Goal: Task Accomplishment & Management: Manage account settings

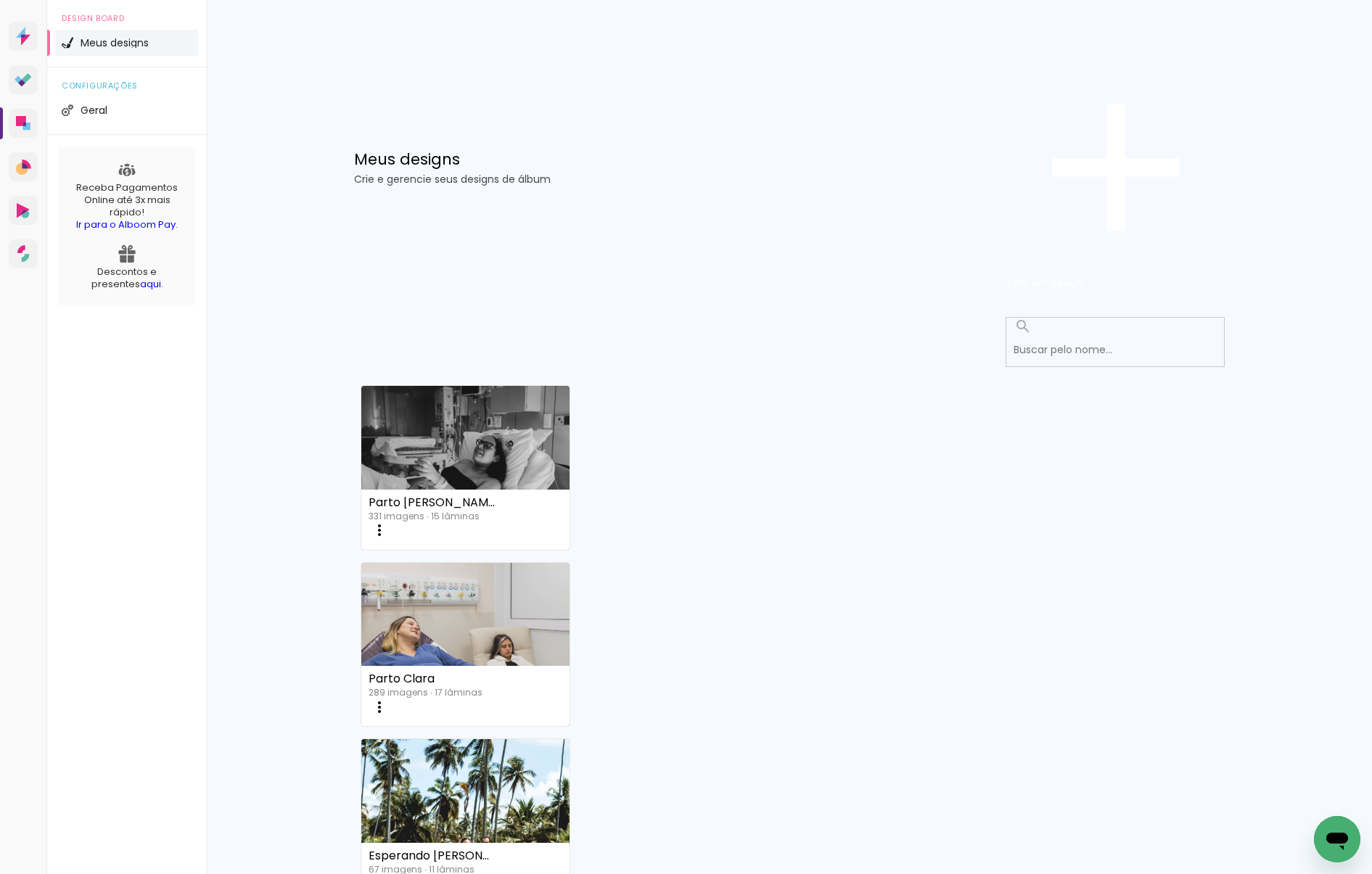
scroll to position [142, 0]
click at [388, 539] on iron-icon at bounding box center [379, 531] width 18 height 18
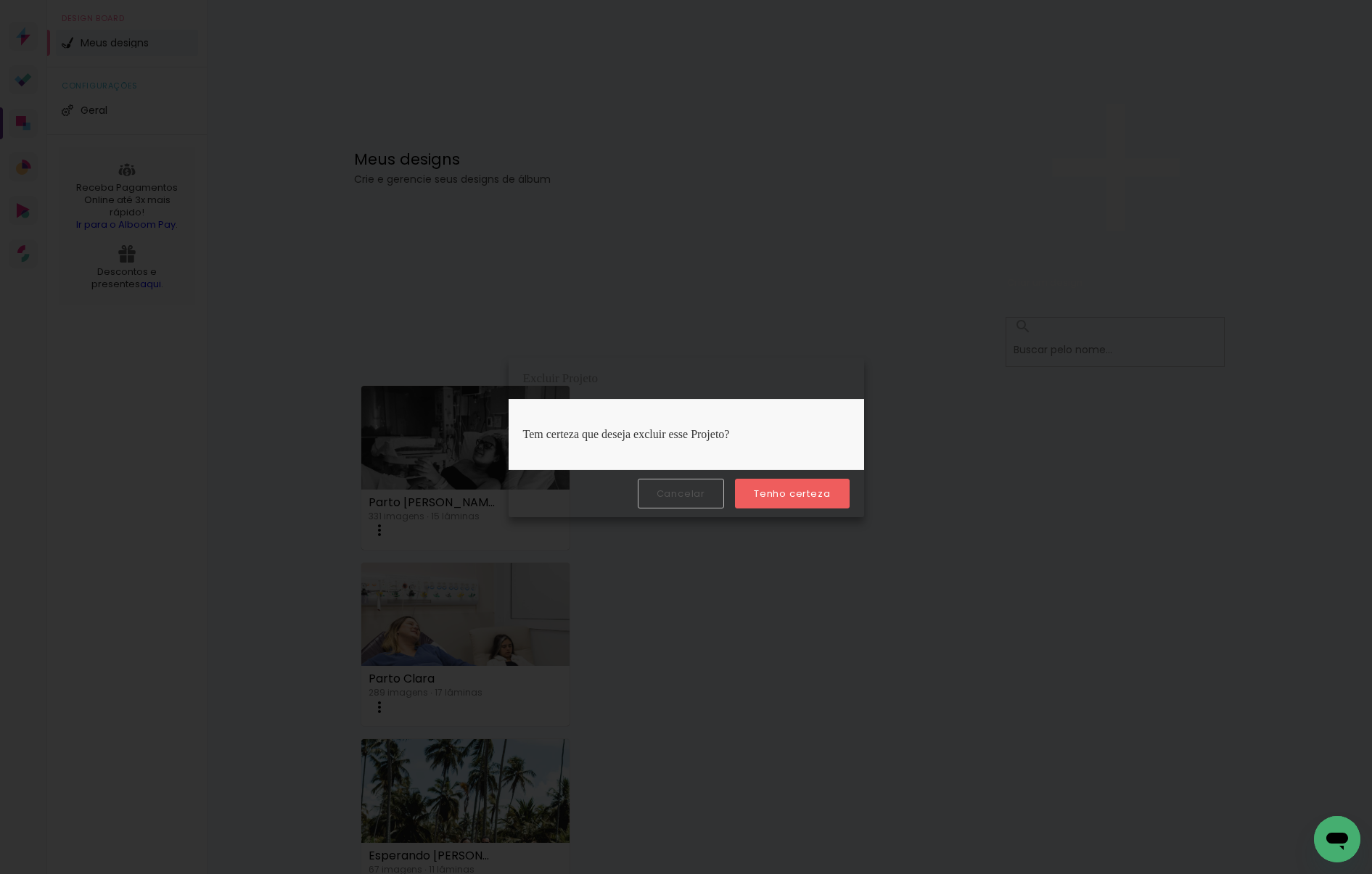
click at [0, 0] on slot "Tenho certeza" at bounding box center [0, 0] width 0 height 0
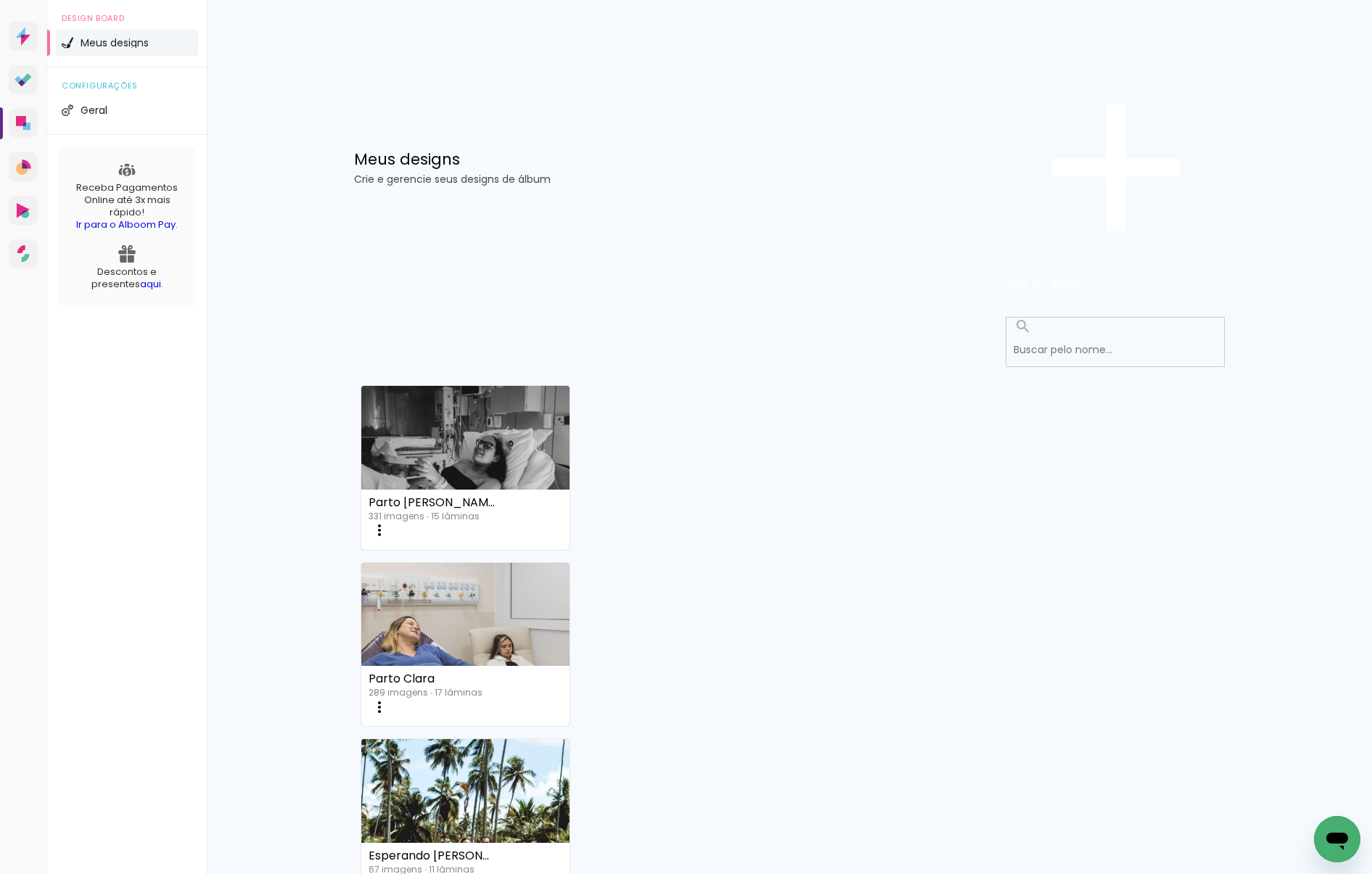
scroll to position [0, 0]
click at [388, 539] on iron-icon at bounding box center [379, 531] width 18 height 18
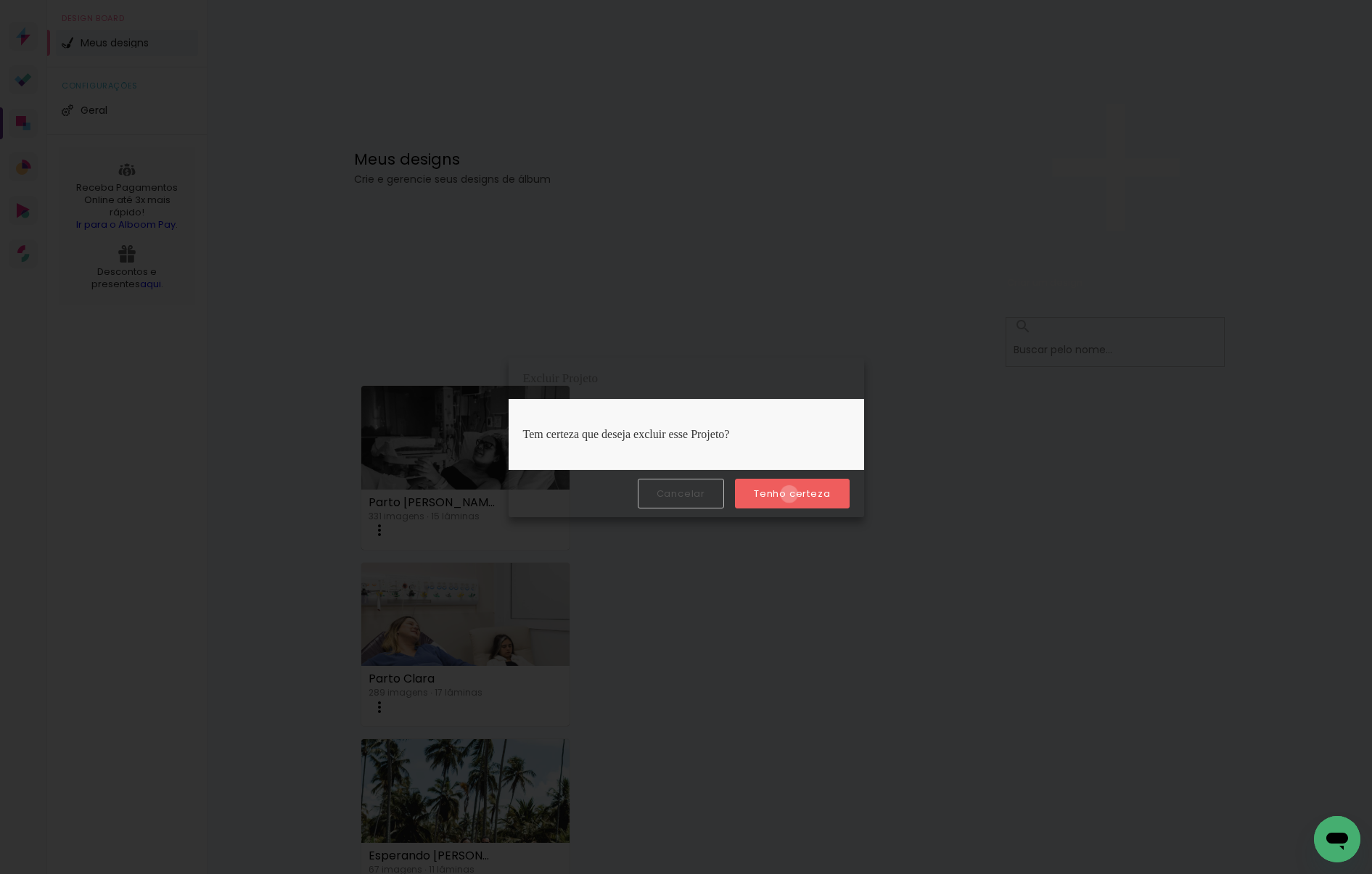
click at [0, 0] on slot "Tenho certeza" at bounding box center [0, 0] width 0 height 0
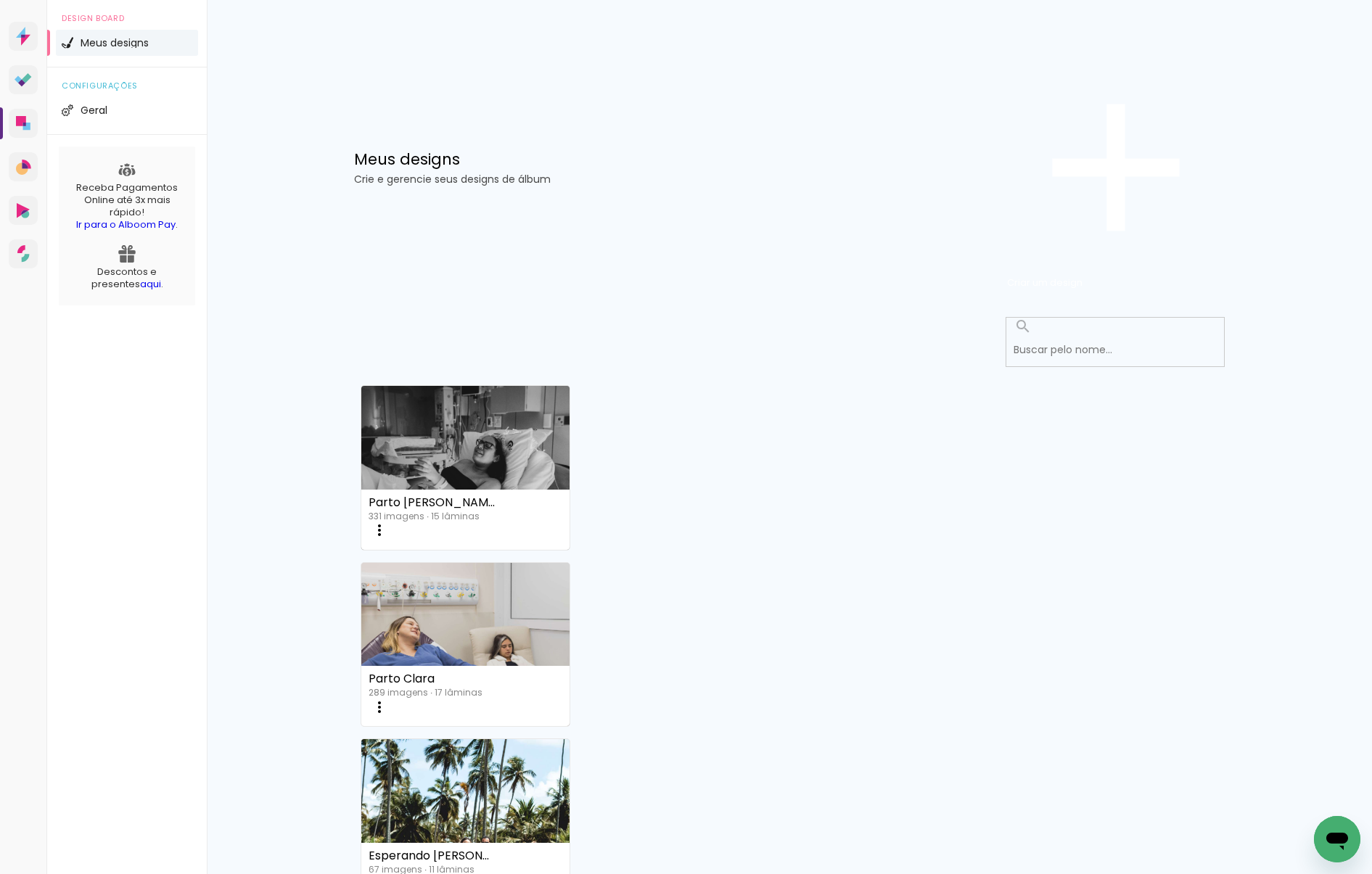
click at [388, 539] on iron-icon at bounding box center [379, 531] width 18 height 18
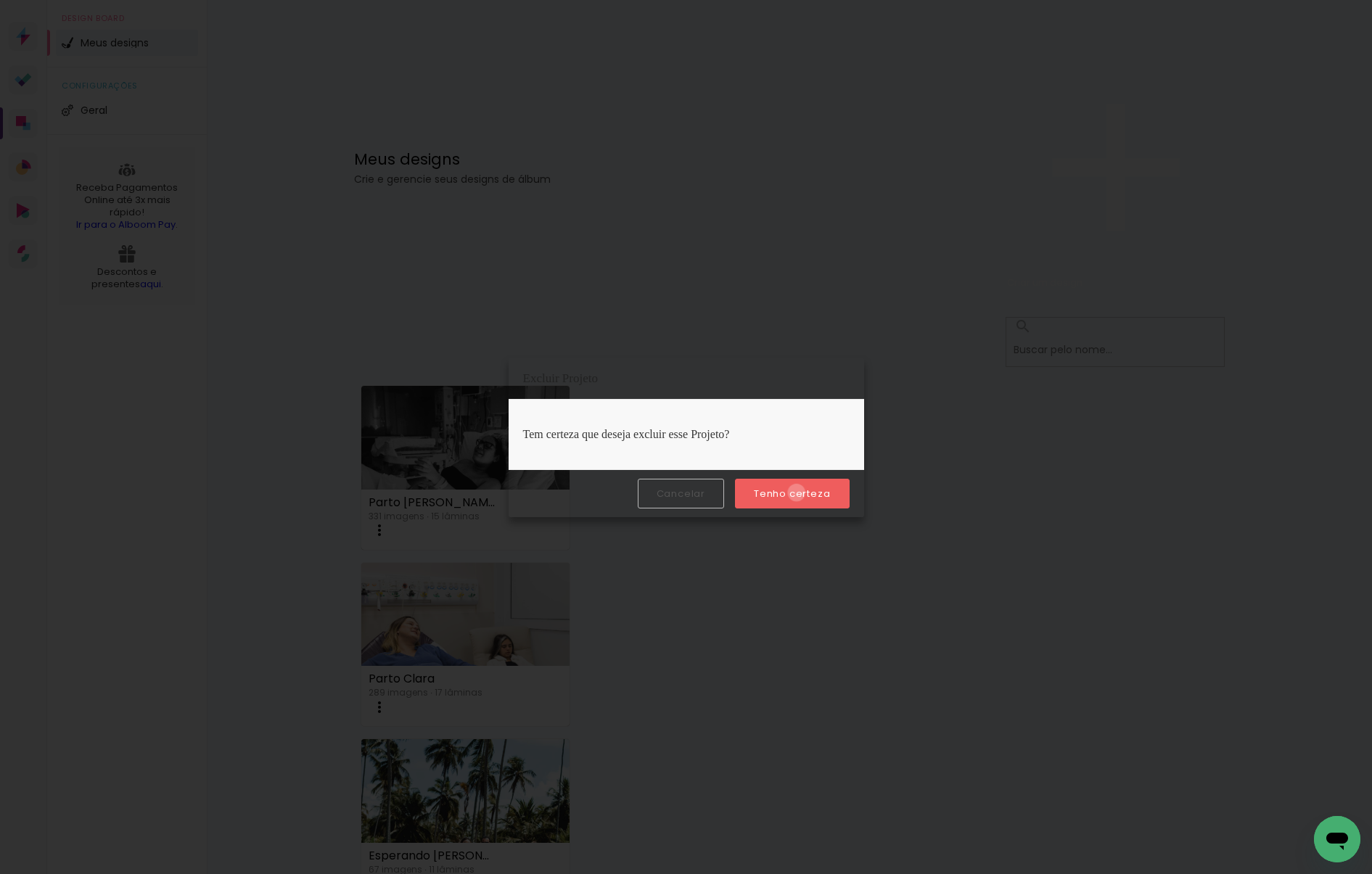
click at [0, 0] on slot "Tenho certeza" at bounding box center [0, 0] width 0 height 0
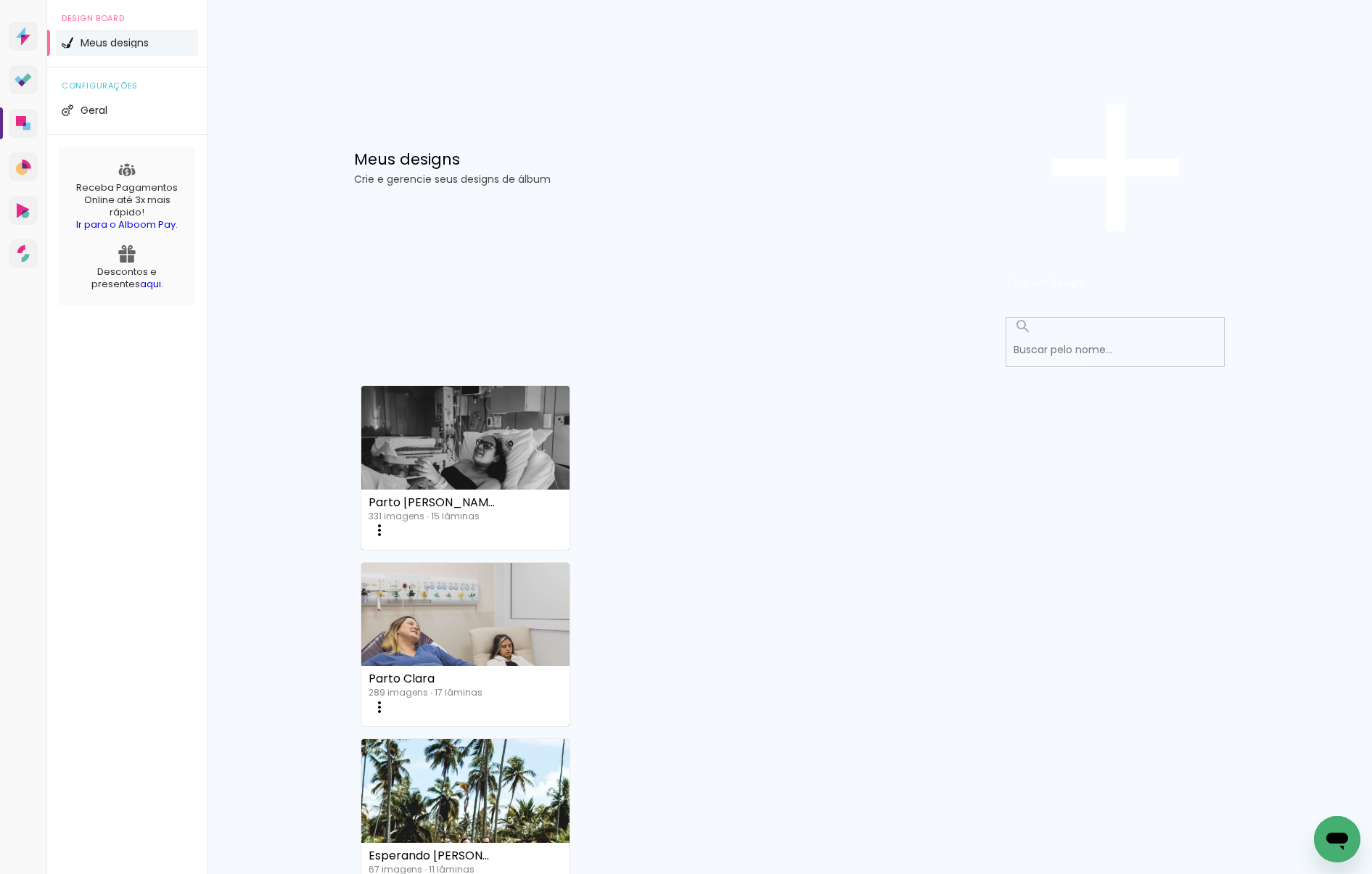
click at [388, 522] on iron-icon at bounding box center [379, 531] width 18 height 18
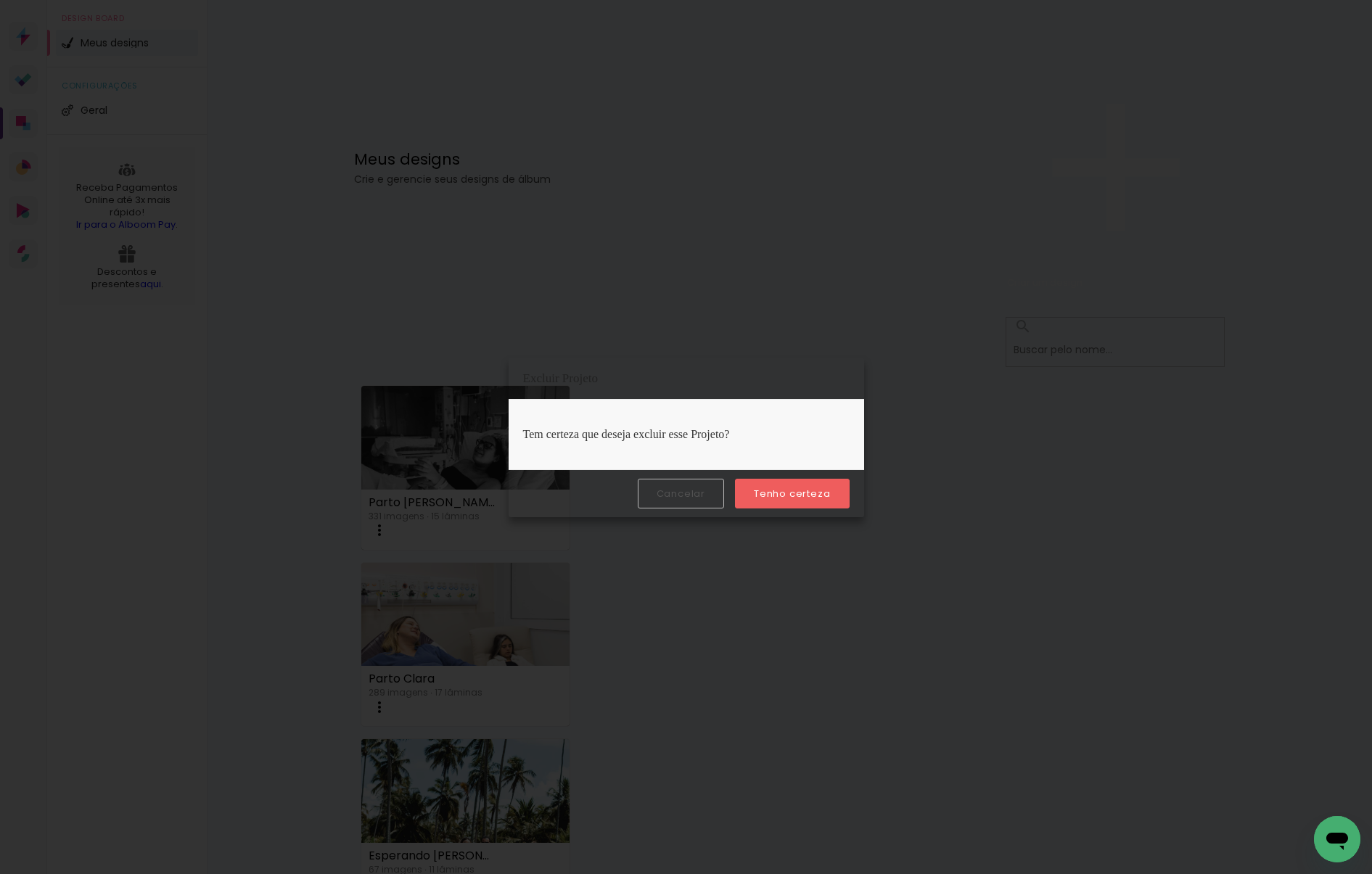
click at [0, 0] on slot "Tenho certeza" at bounding box center [0, 0] width 0 height 0
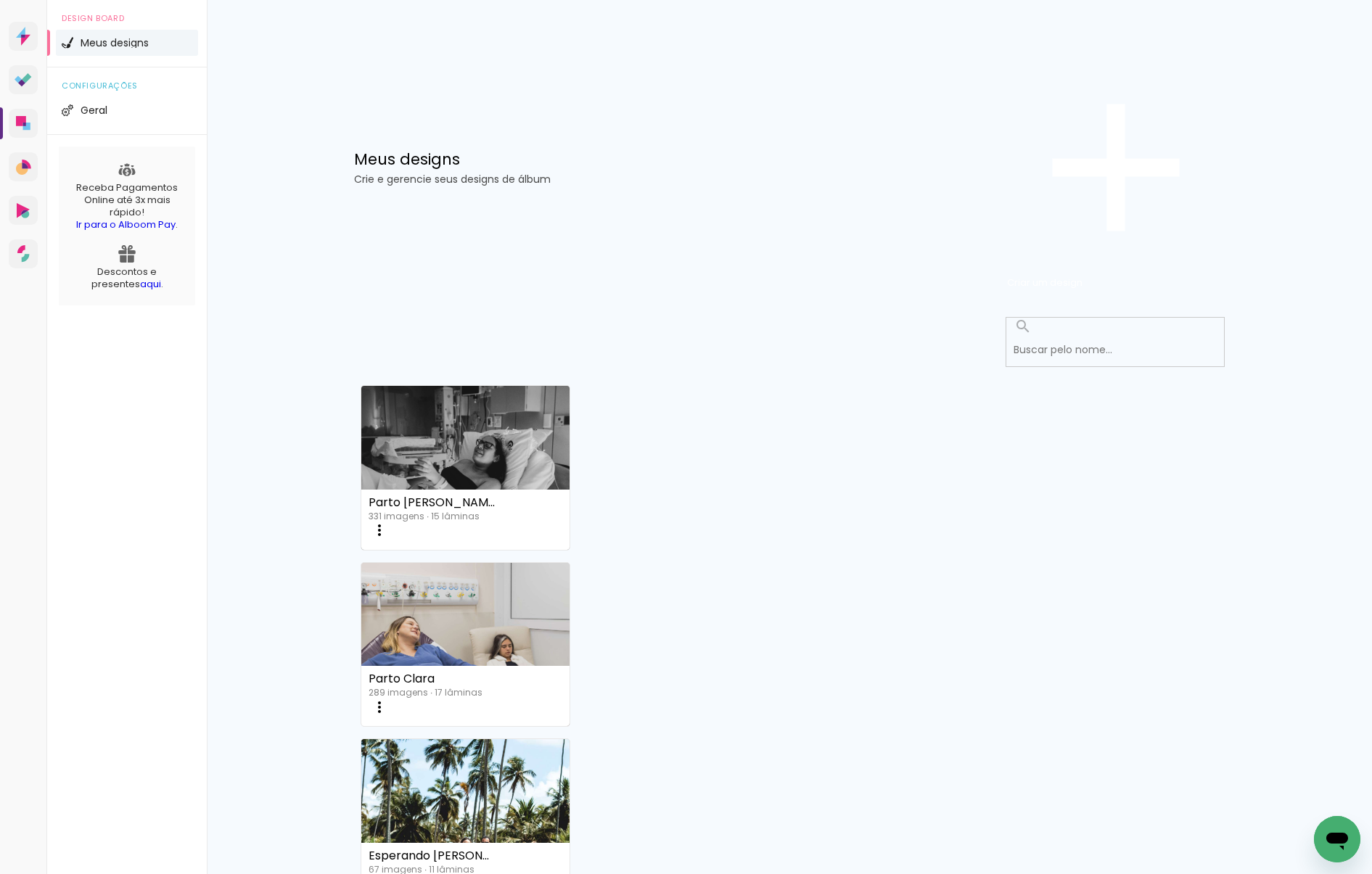
click at [388, 522] on iron-icon at bounding box center [379, 531] width 18 height 18
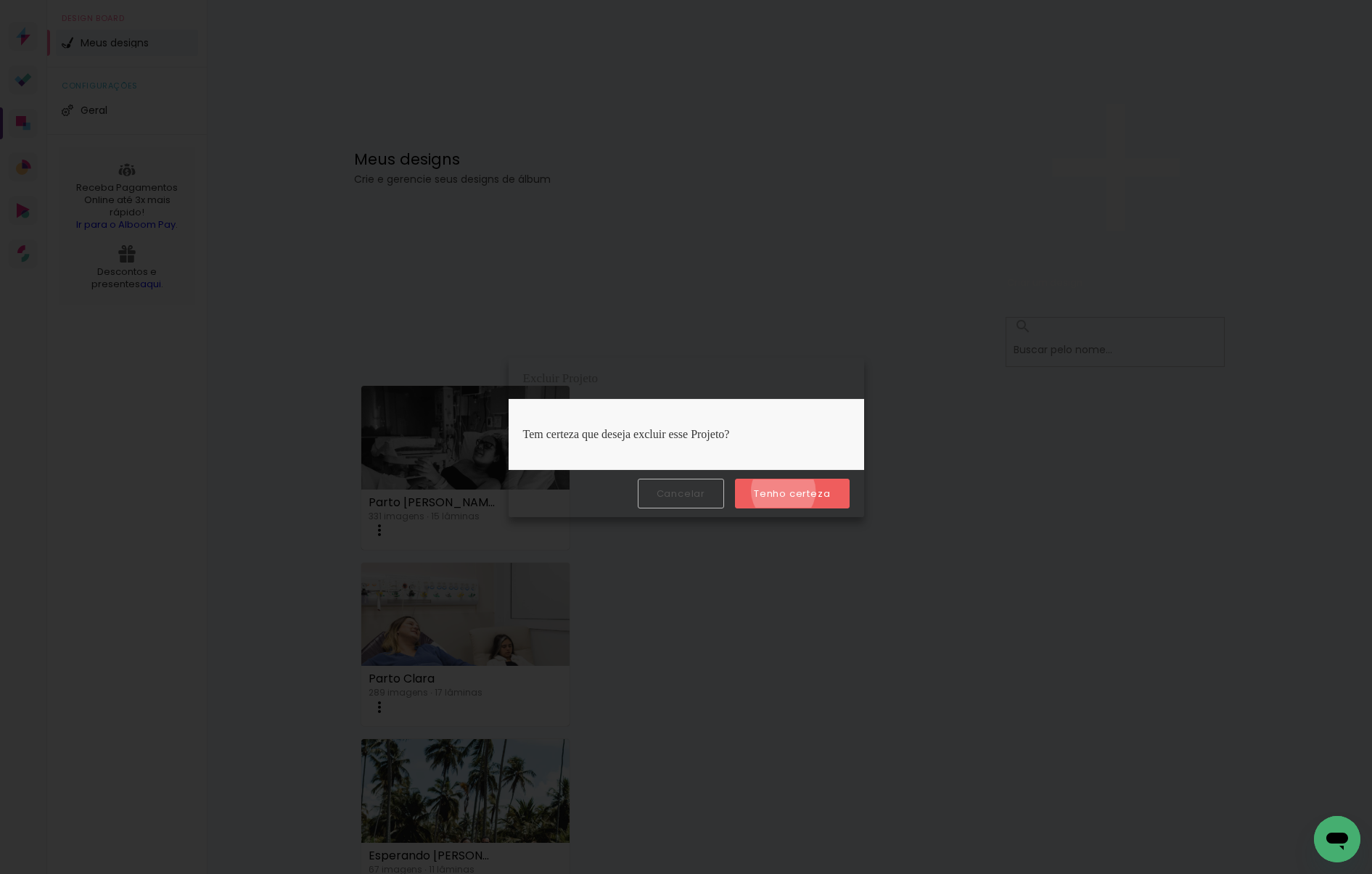
click at [0, 0] on slot "Tenho certeza" at bounding box center [0, 0] width 0 height 0
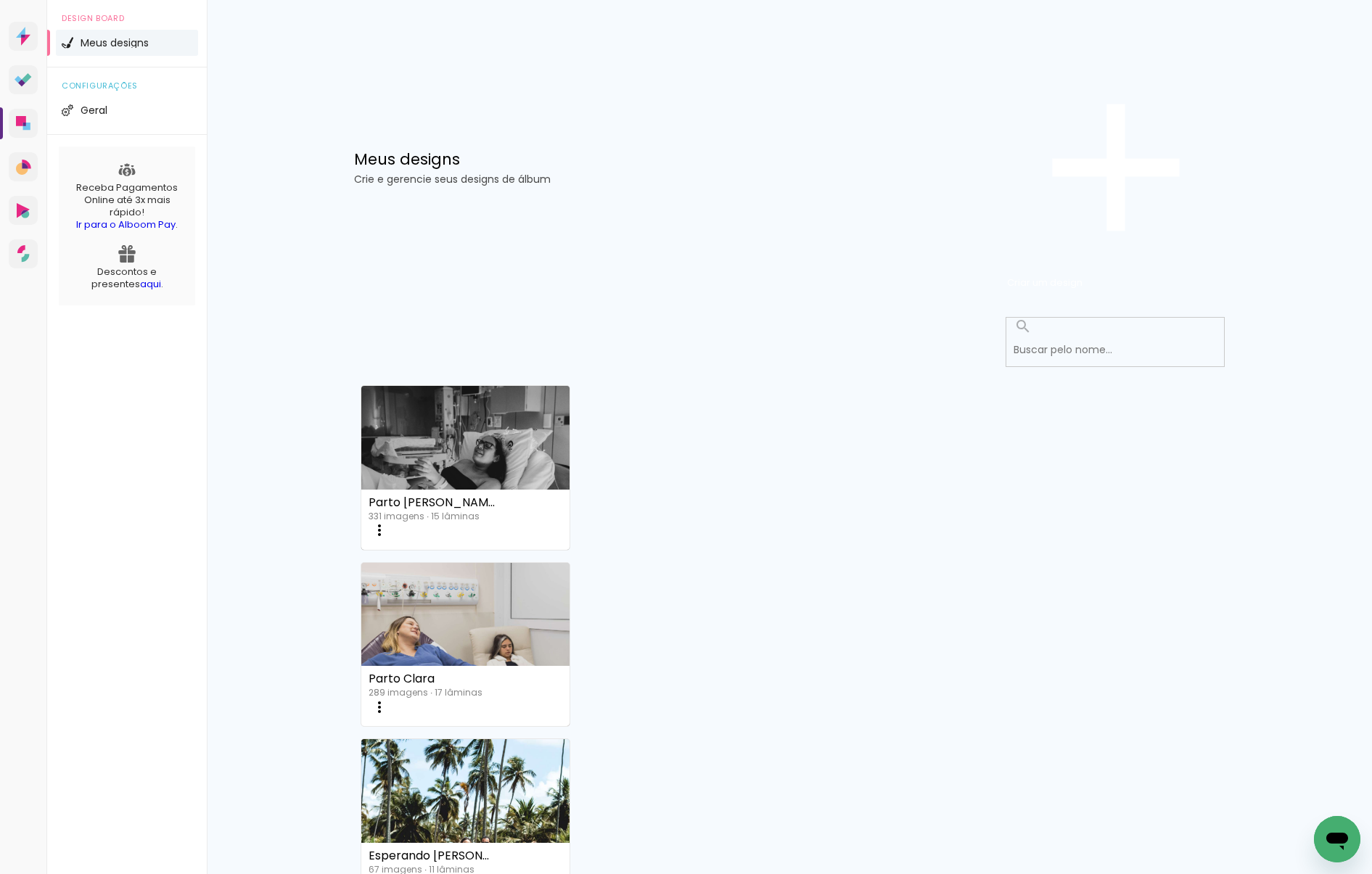
click at [388, 522] on iron-icon at bounding box center [379, 531] width 18 height 18
click at [1116, 829] on span "Excluir" at bounding box center [1101, 836] width 31 height 15
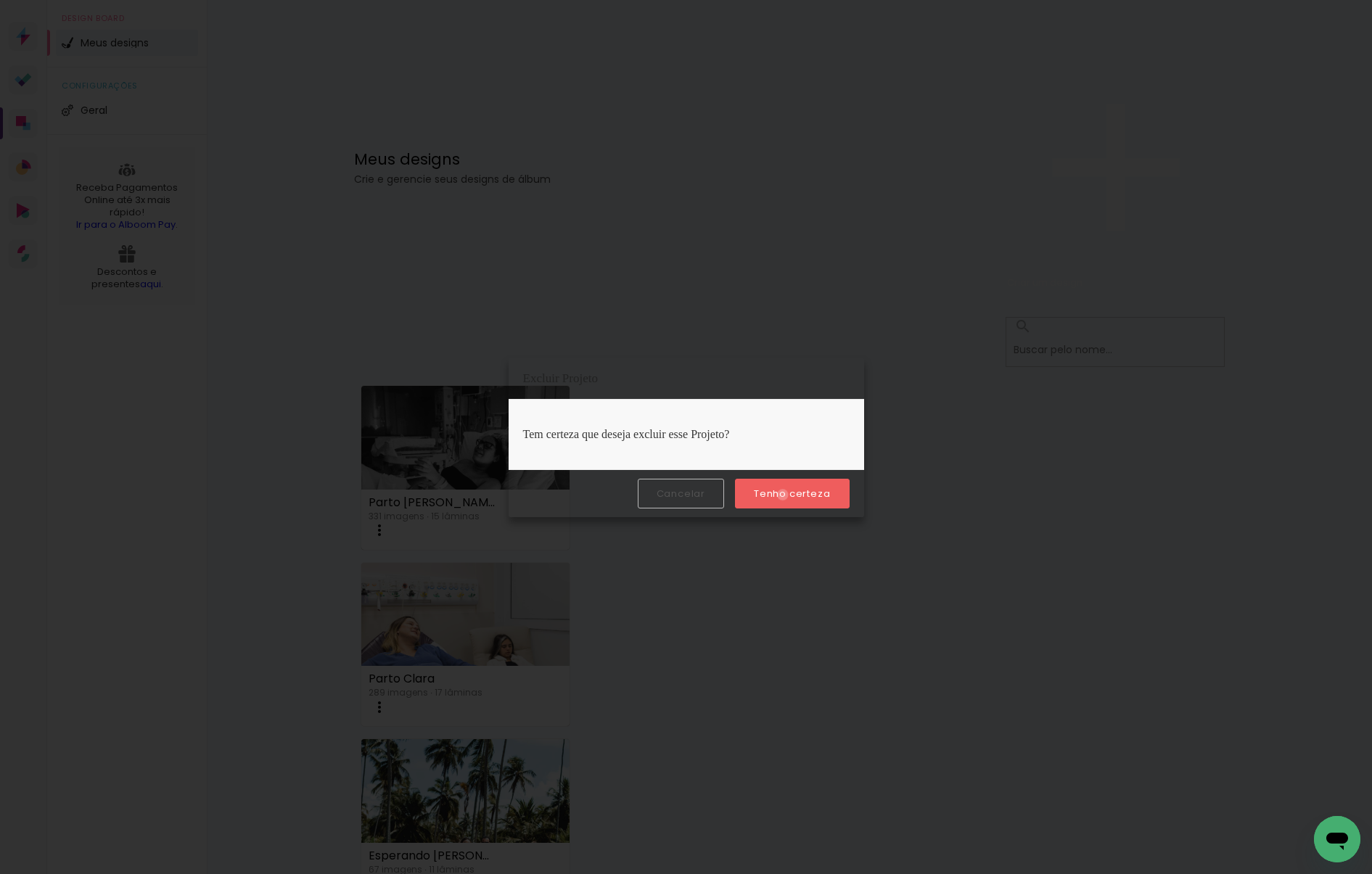
click at [0, 0] on slot "Tenho certeza" at bounding box center [0, 0] width 0 height 0
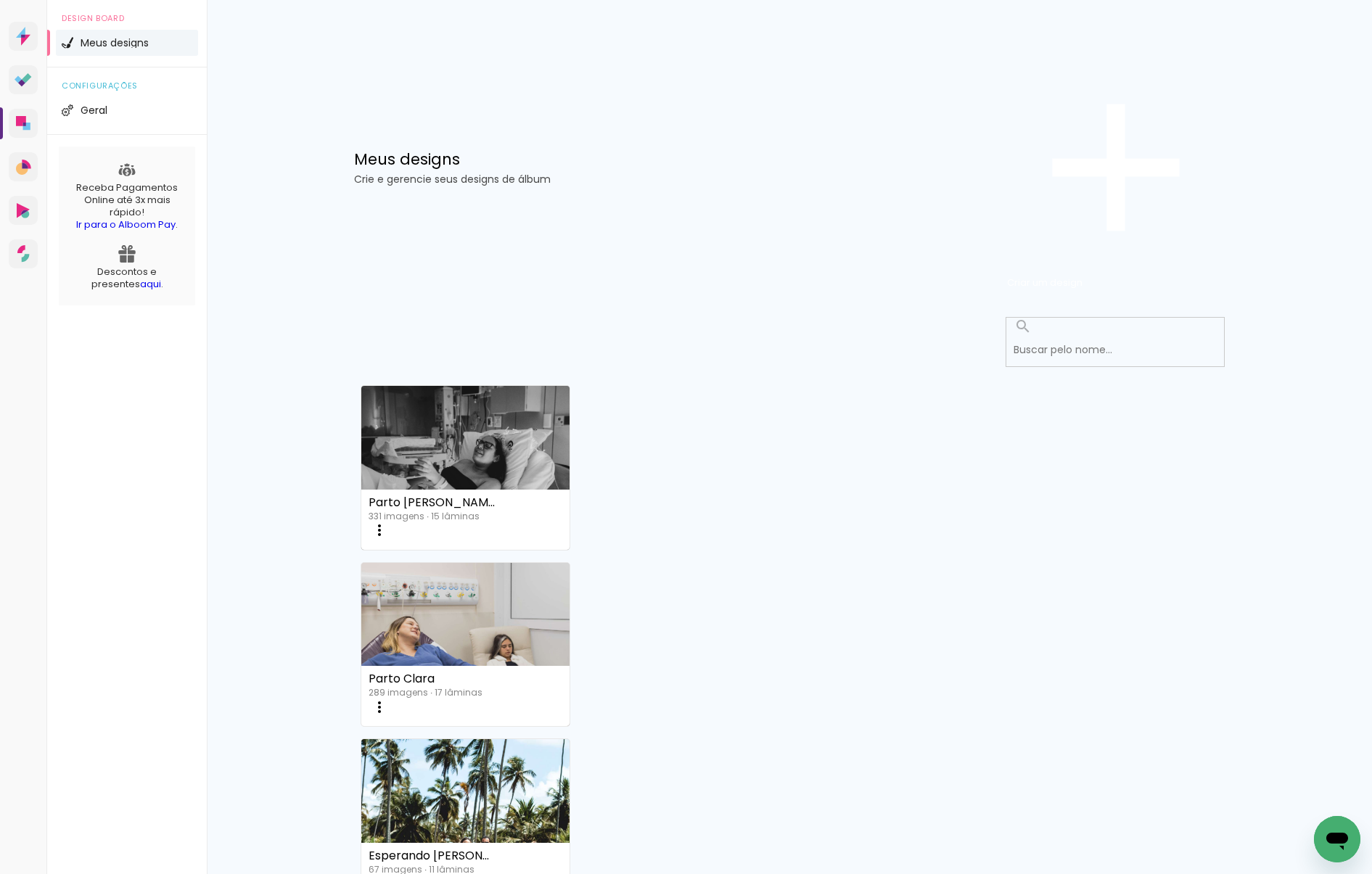
click at [388, 522] on iron-icon at bounding box center [379, 531] width 18 height 18
click at [1116, 829] on span "Excluir" at bounding box center [1101, 836] width 31 height 15
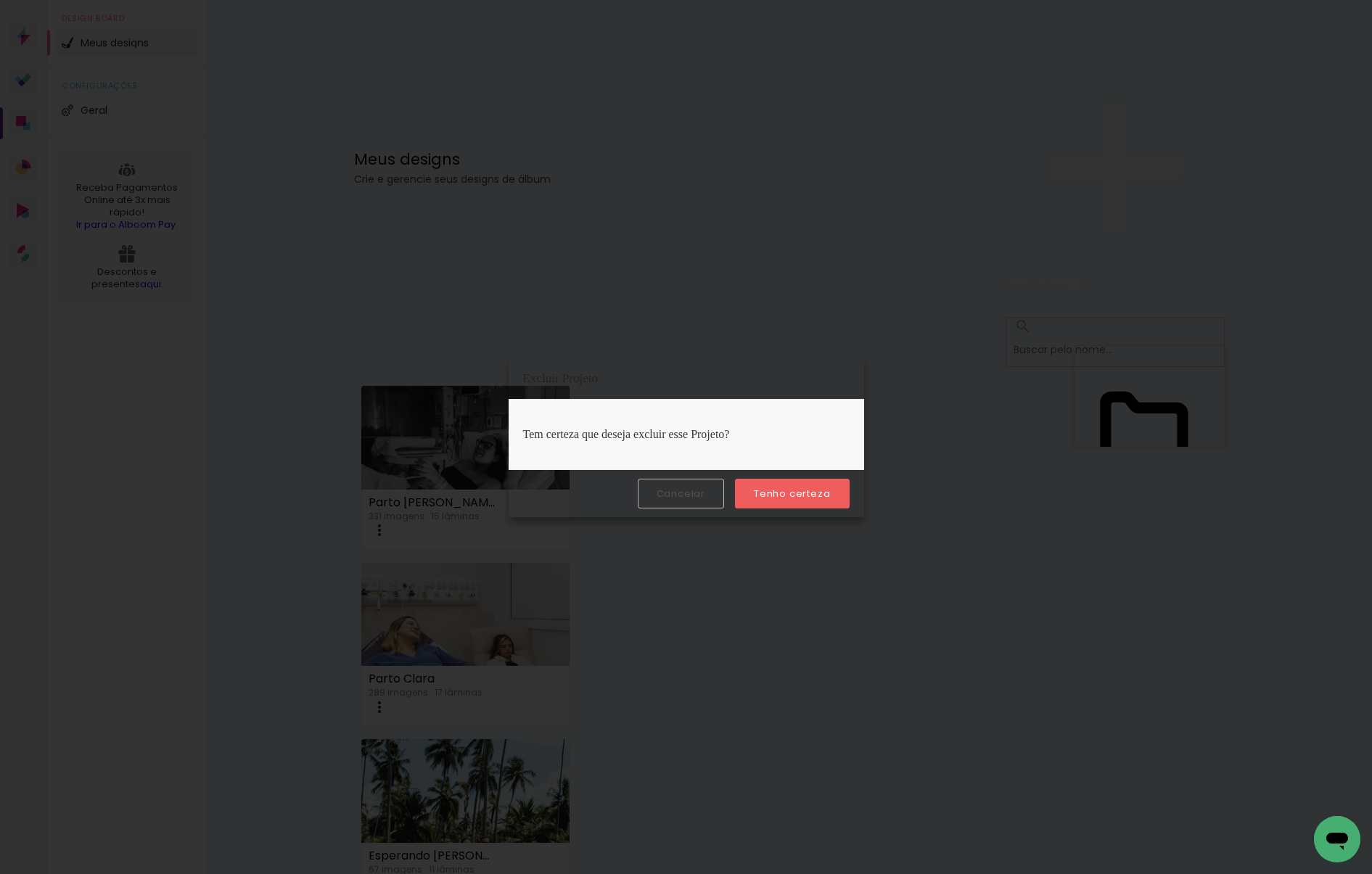
click at [0, 0] on slot "Tenho certeza" at bounding box center [0, 0] width 0 height 0
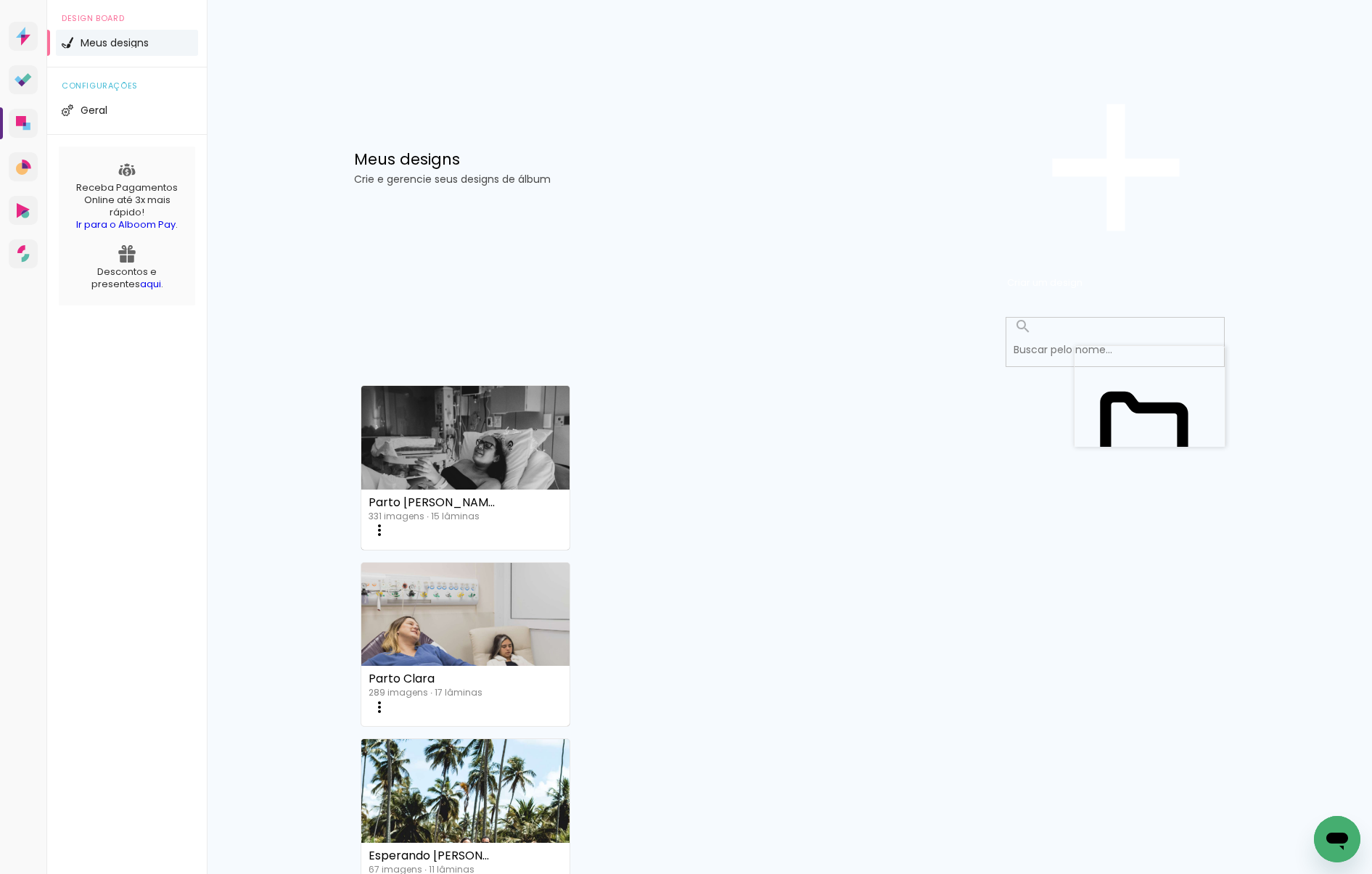
click at [388, 522] on iron-icon at bounding box center [379, 531] width 18 height 18
click at [1116, 829] on span "Excluir" at bounding box center [1101, 836] width 31 height 15
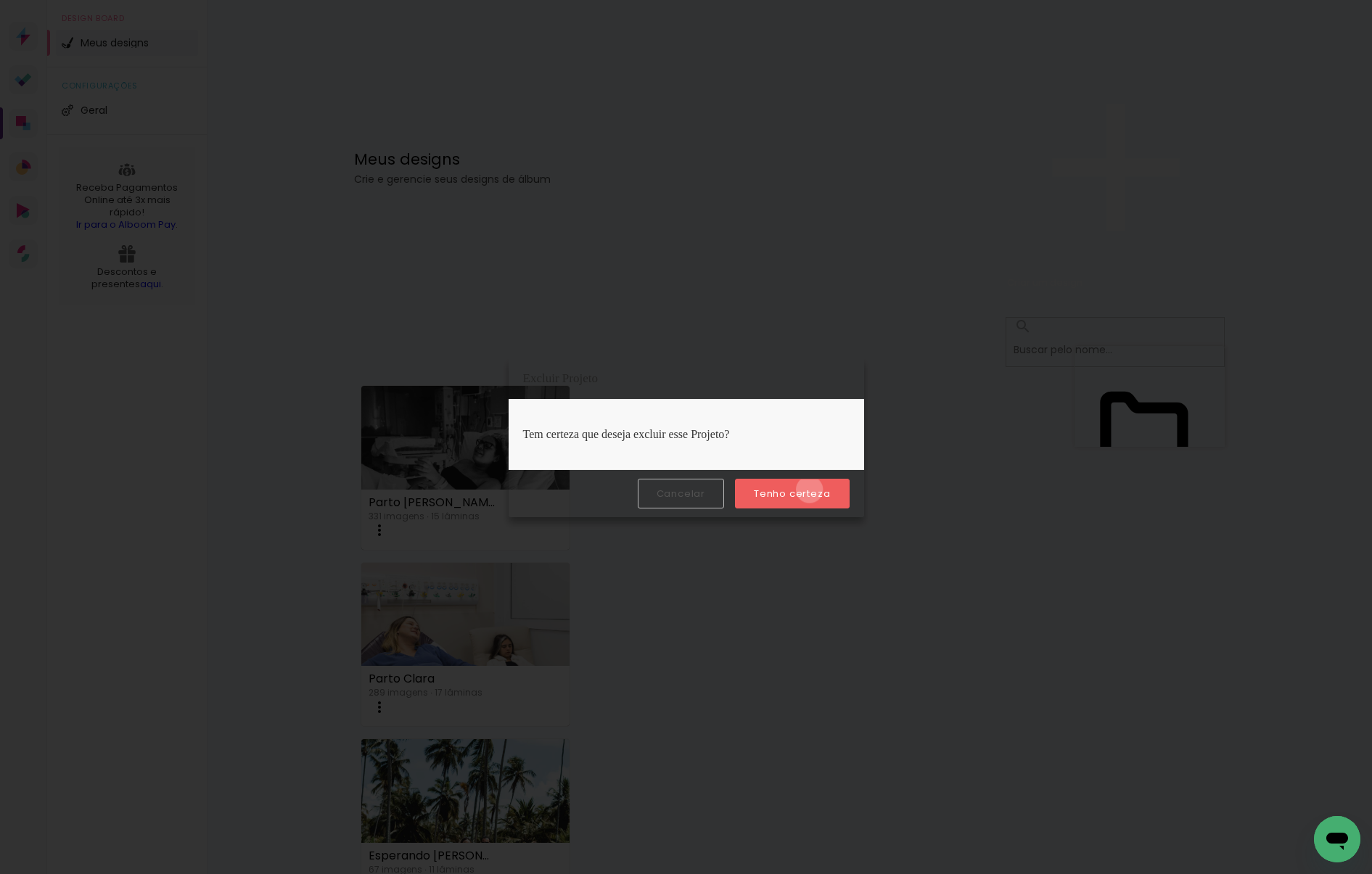
click at [0, 0] on slot "Tenho certeza" at bounding box center [0, 0] width 0 height 0
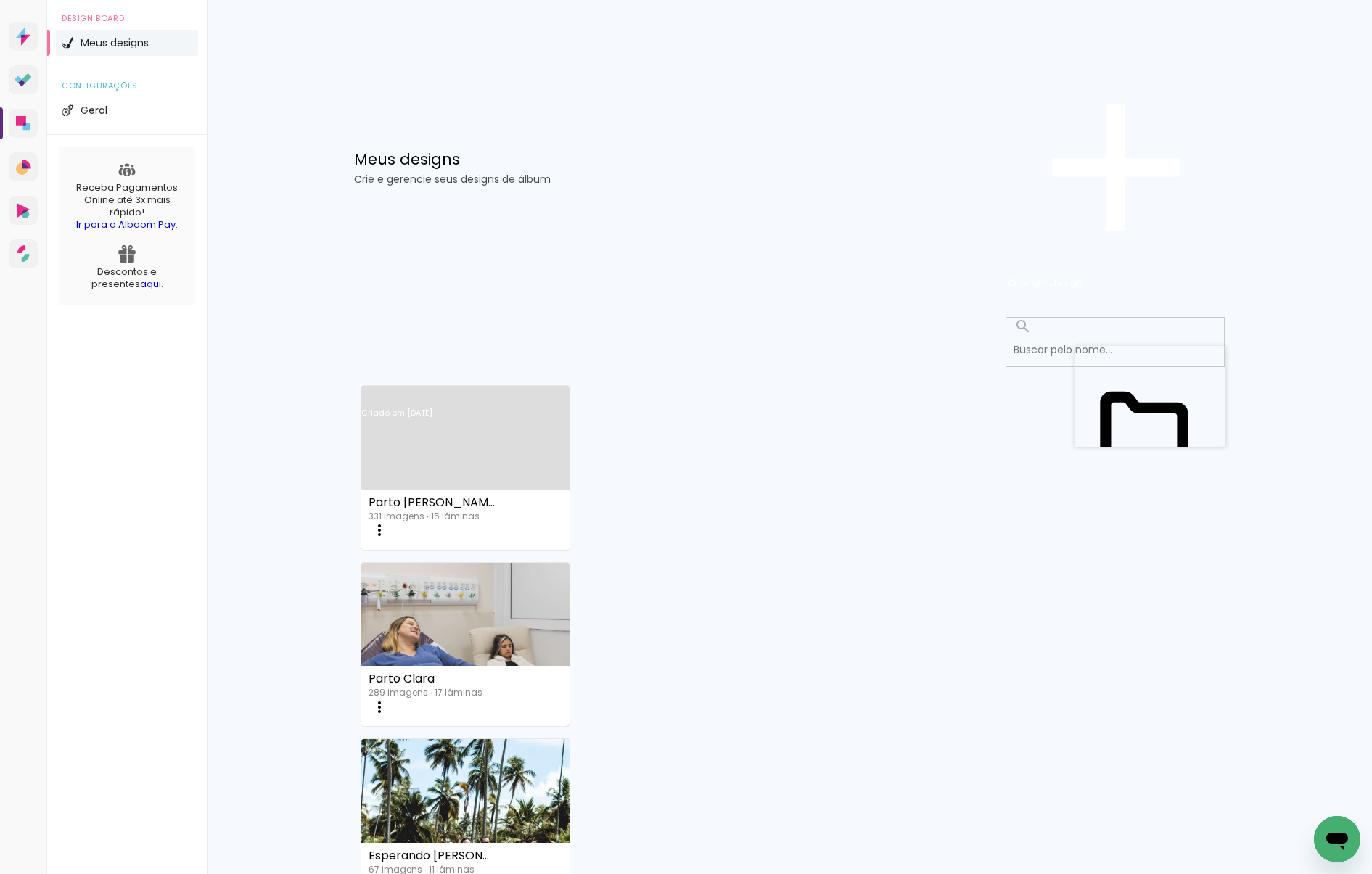
click at [388, 522] on iron-icon at bounding box center [379, 531] width 18 height 18
click at [454, 829] on span "Excluir" at bounding box center [439, 836] width 31 height 15
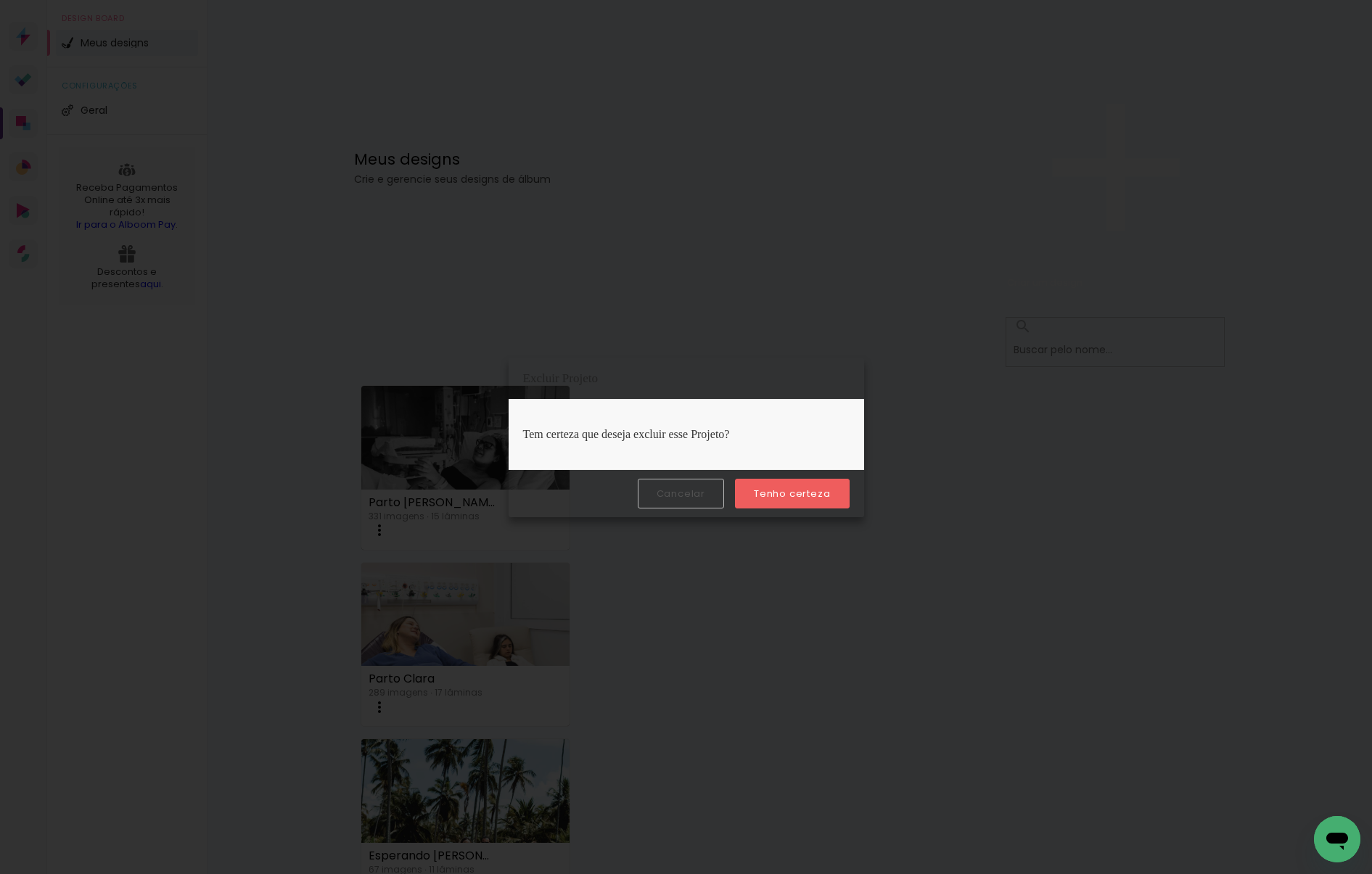
click at [0, 0] on slot "Tenho certeza" at bounding box center [0, 0] width 0 height 0
